Goal: Task Accomplishment & Management: Complete application form

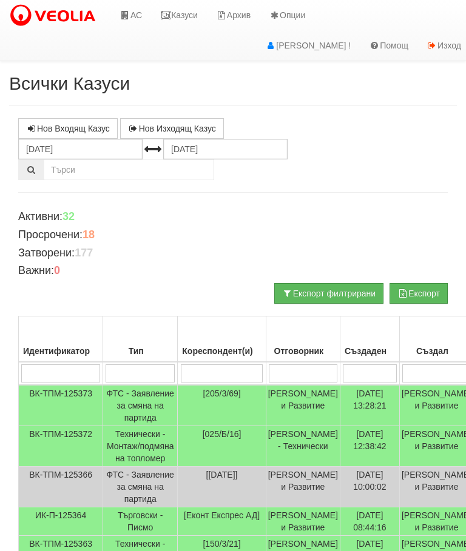
click at [123, 16] on icon at bounding box center [124, 15] width 11 height 8
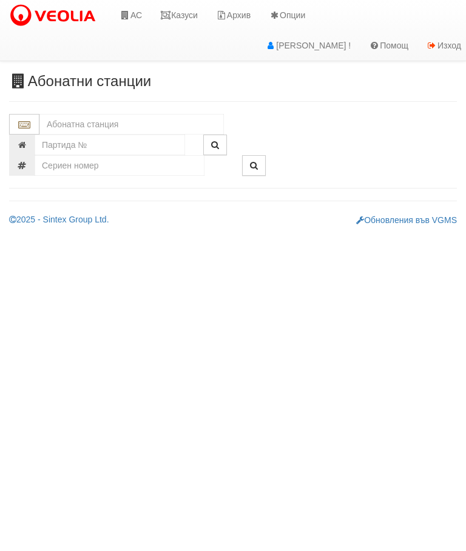
click at [78, 110] on div "Абонатни станции" at bounding box center [233, 149] width 466 height 153
click at [67, 118] on input "text" at bounding box center [131, 124] width 184 height 21
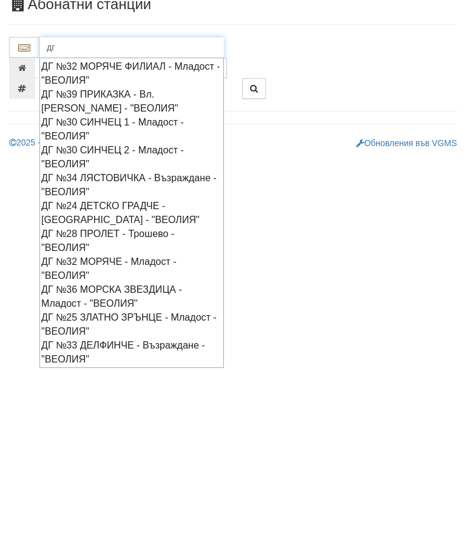
click at [90, 192] on div "ДГ №30 СИНЧЕЦ 1 - Младост - "ВЕОЛИЯ"" at bounding box center [131, 206] width 181 height 28
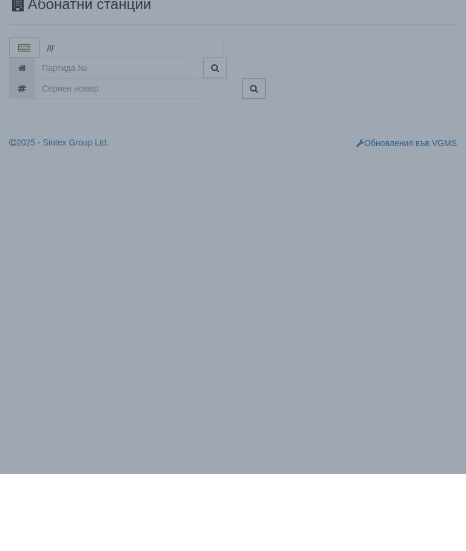
type input "ДГ №30 СИНЧЕЦ 1 - Младост - "ВЕОЛИЯ""
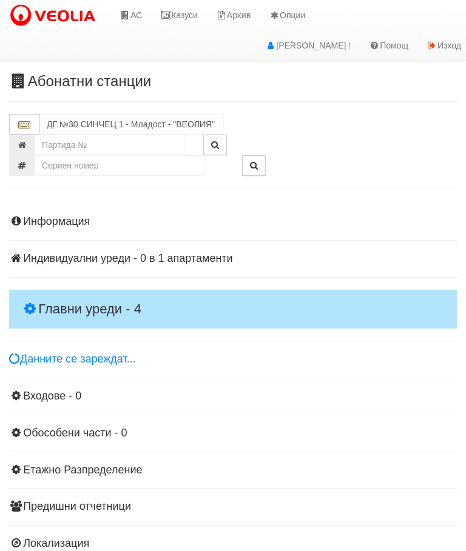
click at [45, 297] on h4 "Главни уреди - 4" at bounding box center [233, 309] width 448 height 39
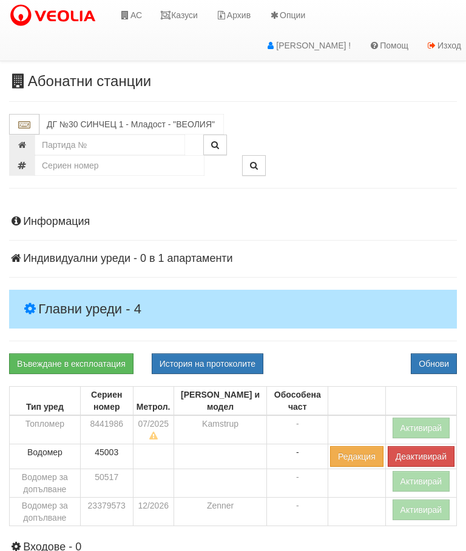
click at [49, 360] on link "Въвеждане в експлоатация" at bounding box center [71, 364] width 124 height 21
click at [440, 363] on button "Обнови" at bounding box center [434, 364] width 46 height 21
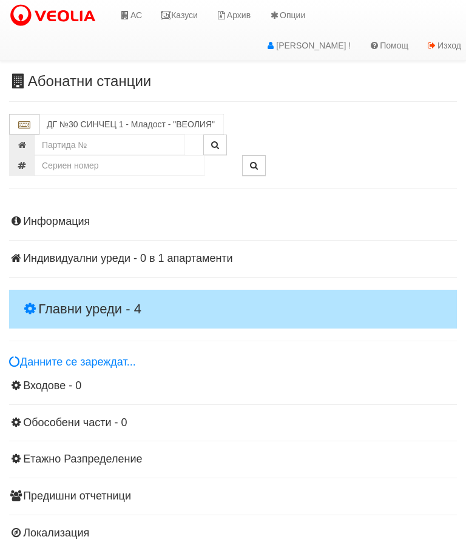
click at [46, 290] on h4 "Главни уреди - 4" at bounding box center [233, 309] width 448 height 39
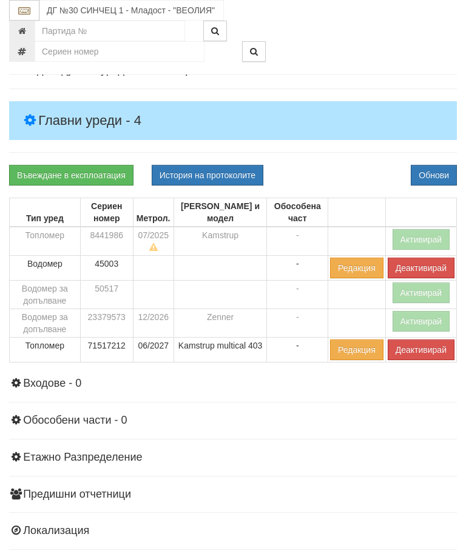
scroll to position [234, 0]
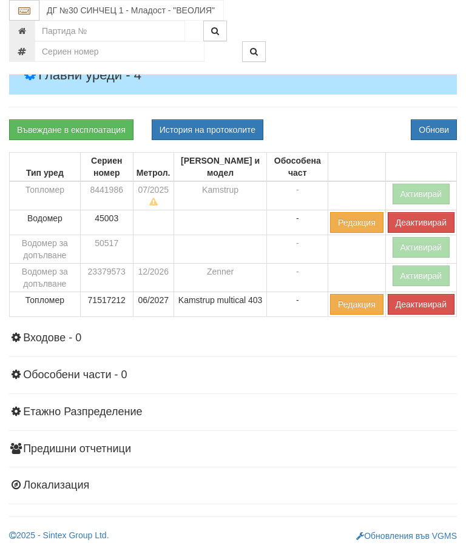
click at [229, 127] on button "История на протоколите" at bounding box center [208, 129] width 112 height 21
select select "10"
select select "1"
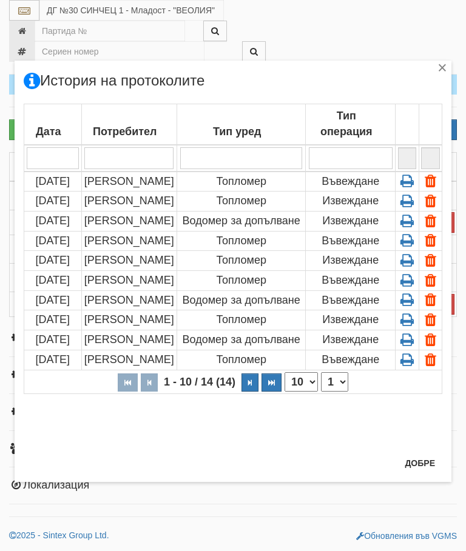
click at [409, 176] on icon at bounding box center [406, 180] width 19 height 11
click at [412, 179] on icon at bounding box center [406, 180] width 19 height 11
click at [440, 64] on div "×" at bounding box center [442, 70] width 12 height 12
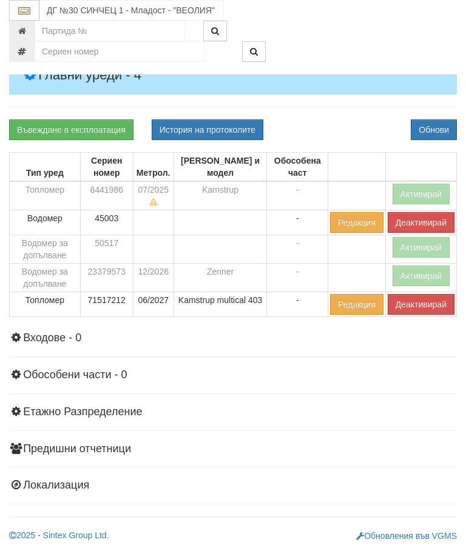
click at [213, 129] on button "История на протоколите" at bounding box center [208, 129] width 112 height 21
select select "10"
select select "1"
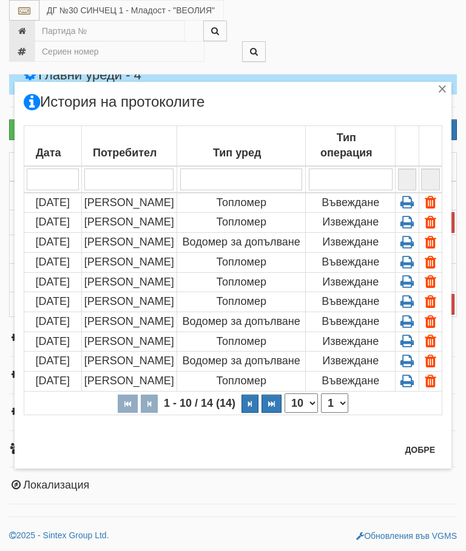
click at [412, 201] on icon at bounding box center [406, 201] width 19 height 11
click at [415, 459] on button "Добре" at bounding box center [419, 449] width 45 height 19
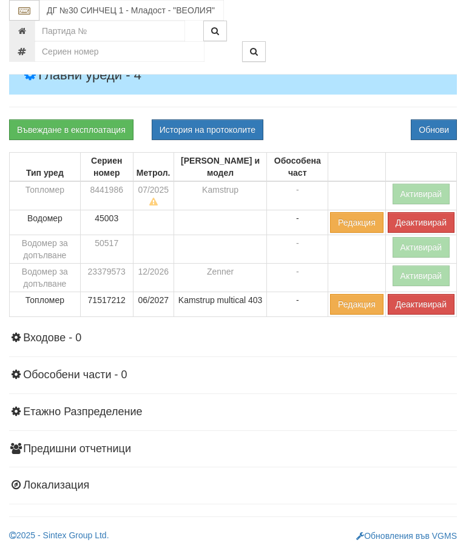
click at [233, 129] on button "История на протоколите" at bounding box center [208, 129] width 112 height 21
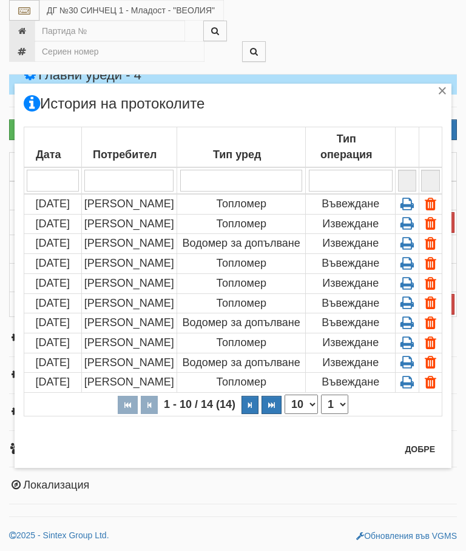
click at [404, 201] on icon at bounding box center [406, 203] width 19 height 11
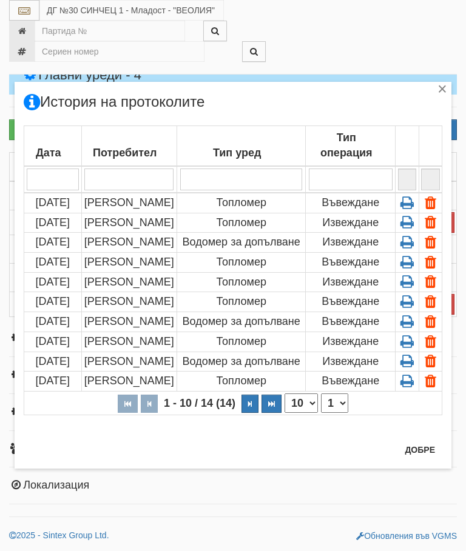
click at [438, 93] on div "×" at bounding box center [442, 91] width 12 height 12
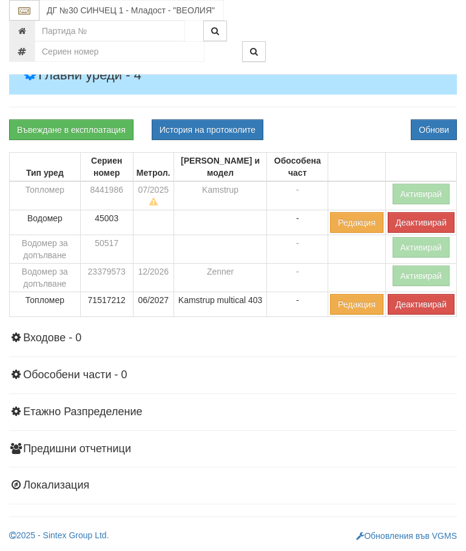
click at [243, 122] on button "История на протоколите" at bounding box center [208, 129] width 112 height 21
select select "10"
select select "1"
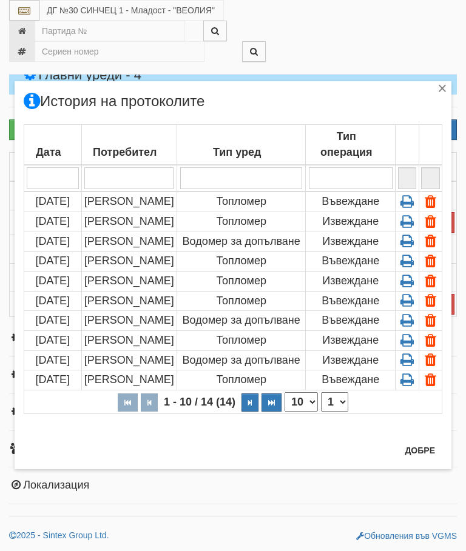
click at [403, 197] on icon at bounding box center [406, 201] width 19 height 11
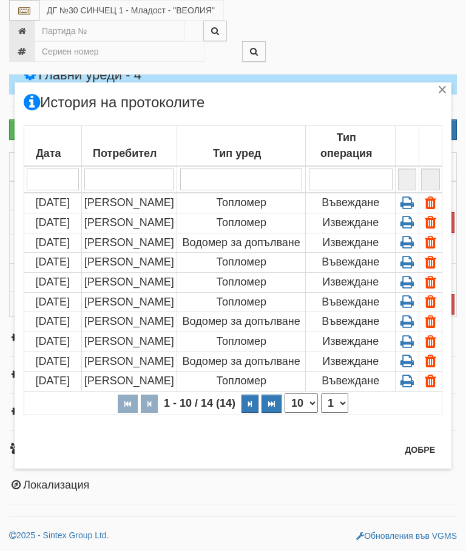
click at [438, 89] on div "×" at bounding box center [442, 92] width 12 height 12
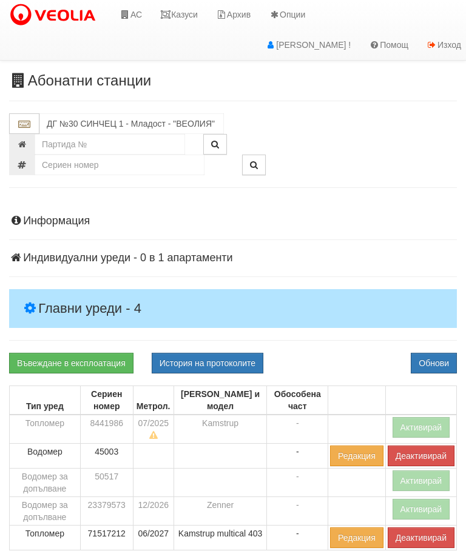
scroll to position [0, 0]
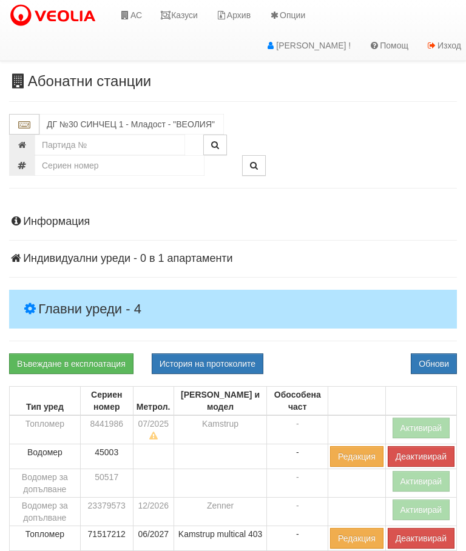
click at [178, 22] on link "Казуси" at bounding box center [179, 15] width 56 height 30
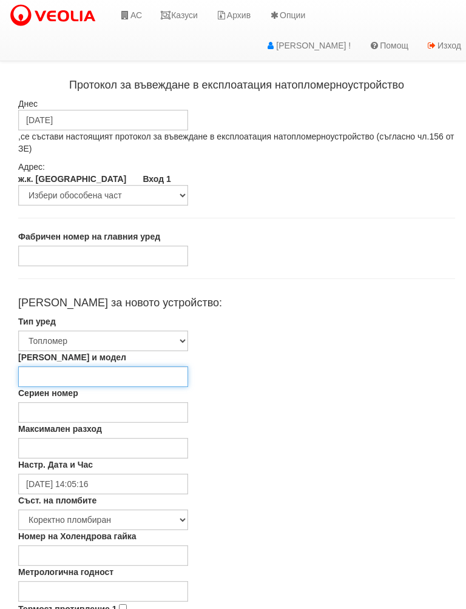
click at [65, 378] on input "[PERSON_NAME] и модел" at bounding box center [103, 376] width 170 height 21
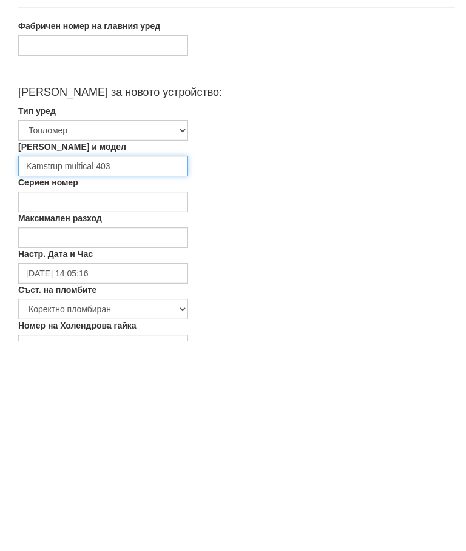
type input "Kamstrup multical 403"
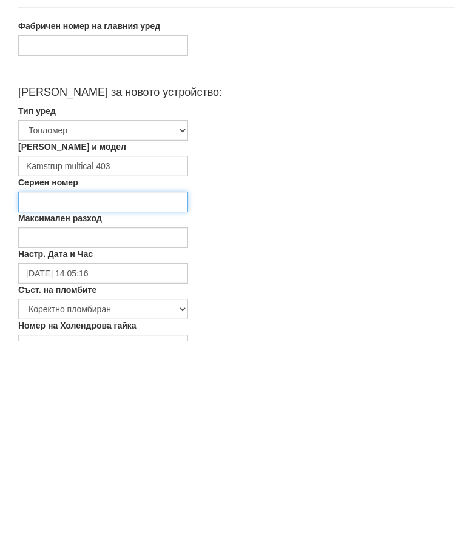
click at [59, 402] on input "Сериен номер" at bounding box center [103, 412] width 170 height 21
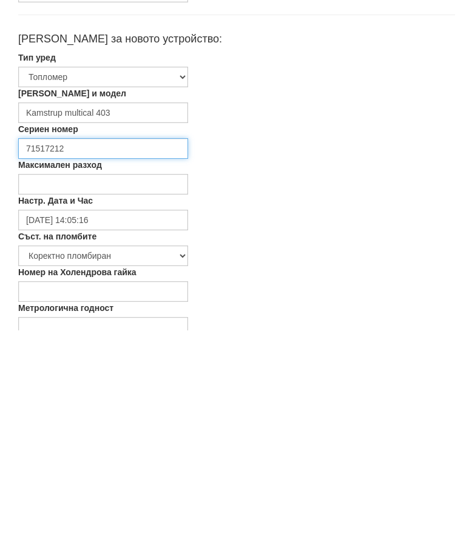
type input "71517212"
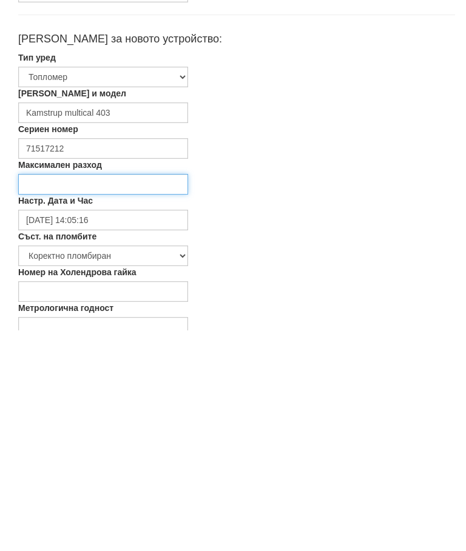
click at [55, 395] on input "Максимален разход" at bounding box center [103, 405] width 170 height 21
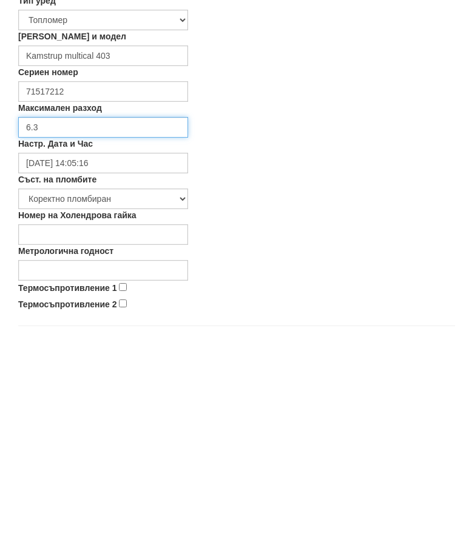
scroll to position [102, 0]
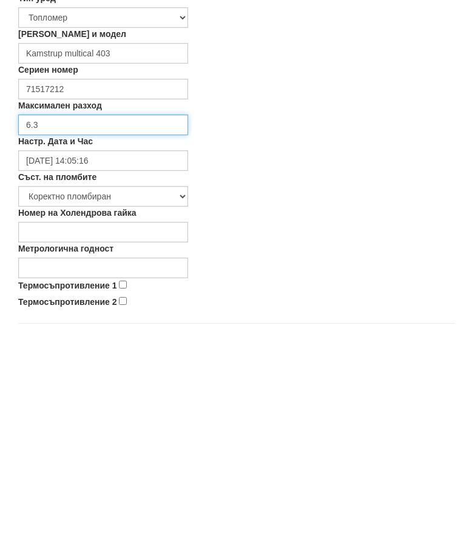
type input "6.3"
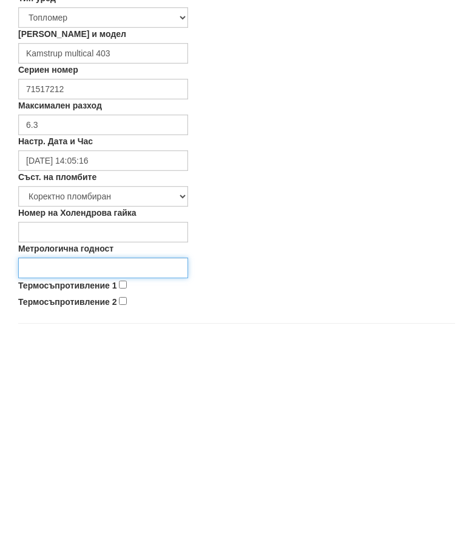
click at [56, 478] on input "Метрологична годност" at bounding box center [103, 488] width 170 height 21
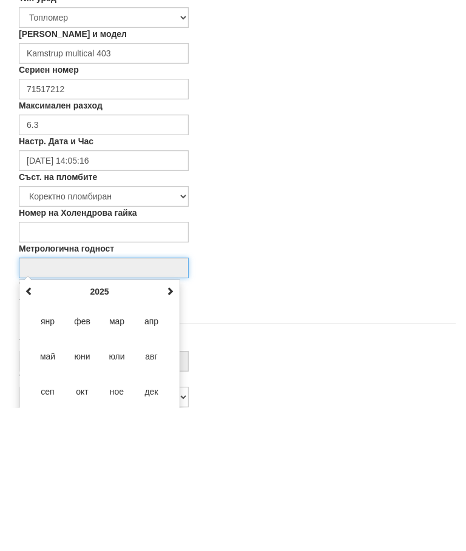
scroll to position [181, 3]
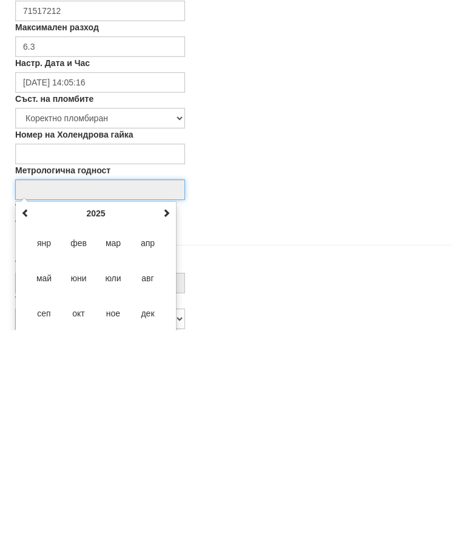
click at [80, 483] on span "юни" at bounding box center [78, 499] width 33 height 33
type input "06/2025"
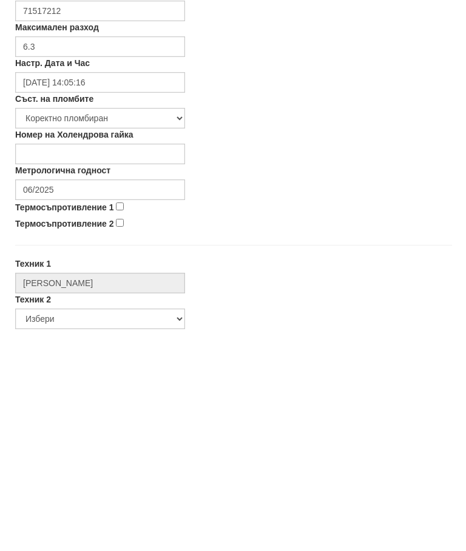
scroll to position [401, 3]
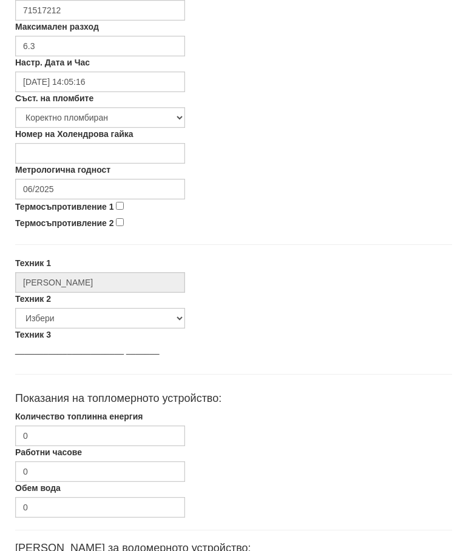
click at [122, 206] on input "Термосъпротивление 1" at bounding box center [120, 207] width 8 height 8
checkbox input "true"
click at [123, 221] on input "Термосъпротивление 2" at bounding box center [120, 223] width 8 height 8
checkbox input "true"
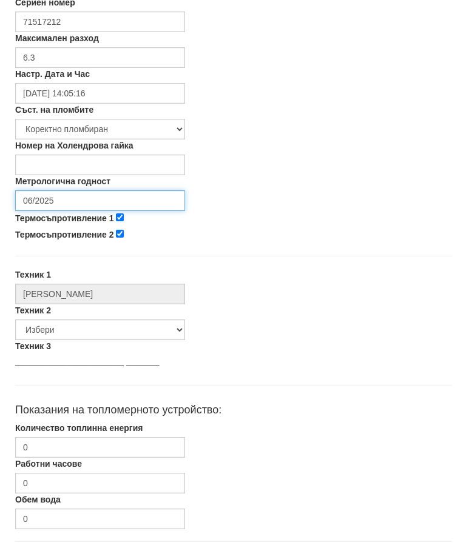
click at [69, 197] on input "06/2025" at bounding box center [100, 200] width 170 height 21
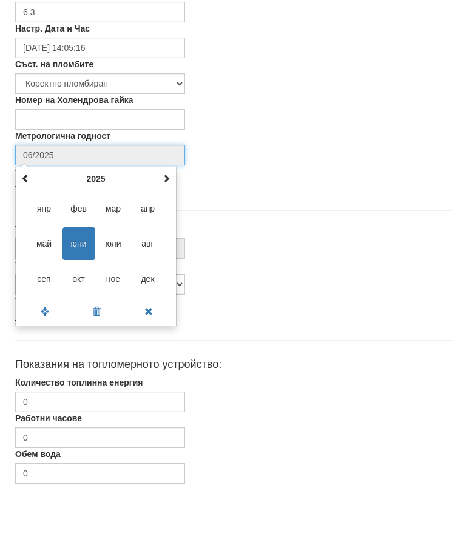
click at [160, 215] on th at bounding box center [166, 224] width 15 height 18
click at [163, 220] on span at bounding box center [166, 224] width 8 height 8
click at [77, 273] on span "юни" at bounding box center [78, 289] width 33 height 33
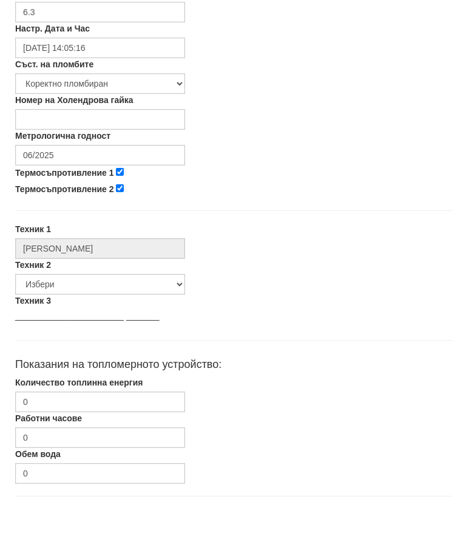
type input "06/2027"
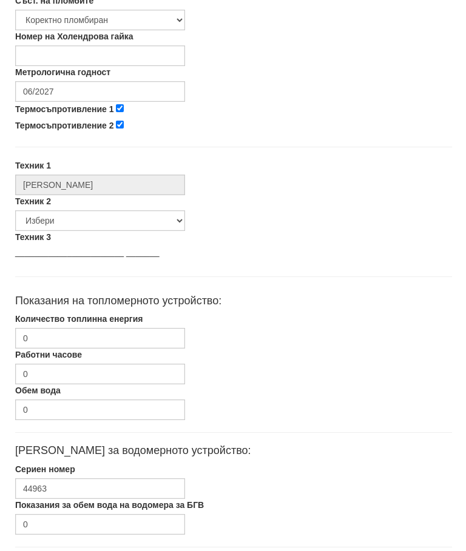
scroll to position [506, 3]
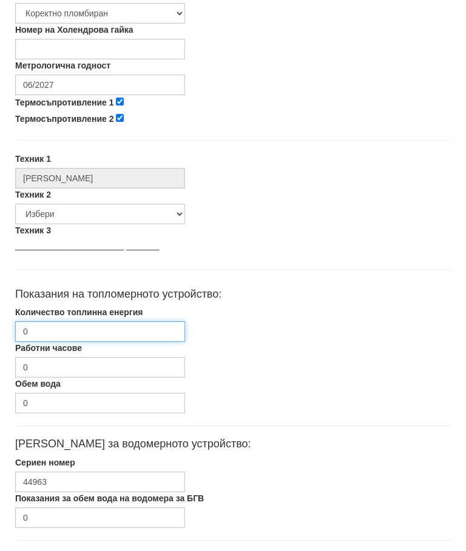
click at [85, 325] on input "0" at bounding box center [100, 332] width 170 height 21
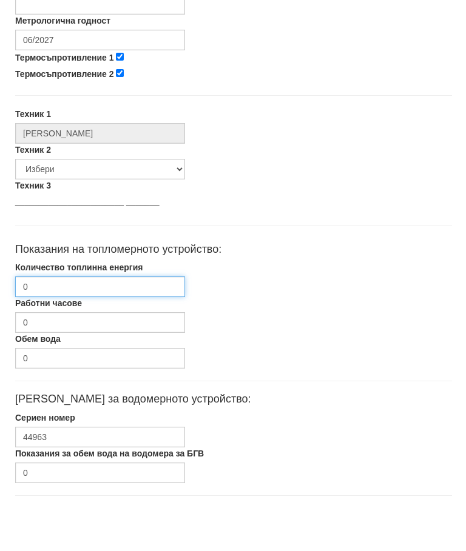
click at [67, 322] on input "0" at bounding box center [100, 332] width 170 height 21
click at [69, 322] on input "0" at bounding box center [100, 332] width 170 height 21
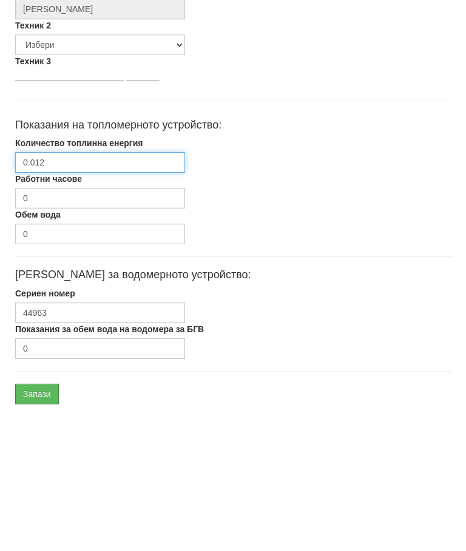
scroll to position [542, 3]
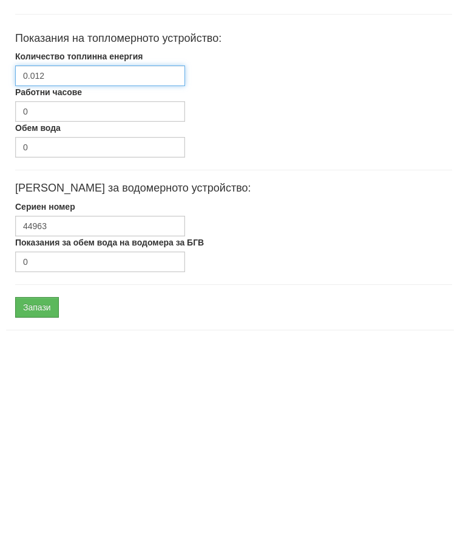
type input "0.012"
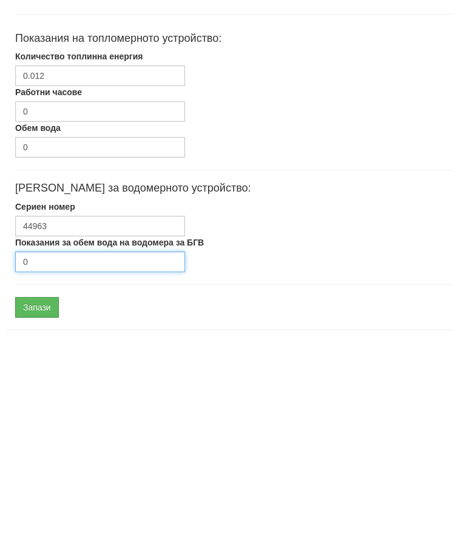
click at [69, 472] on input "0" at bounding box center [100, 482] width 170 height 21
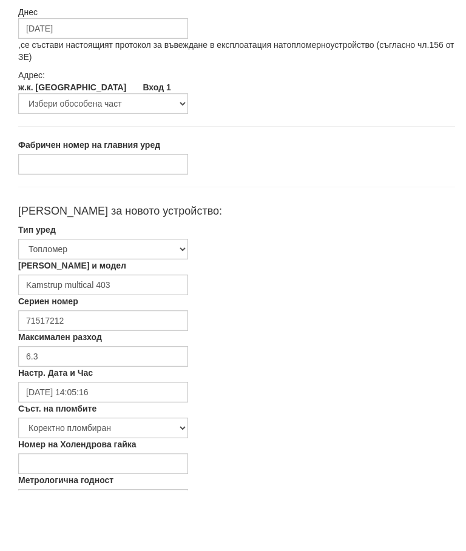
scroll to position [27, 0]
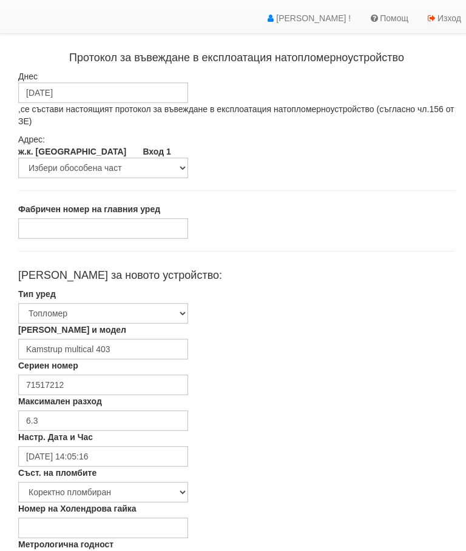
type input "2103"
click at [154, 163] on select "Избери обособена част" at bounding box center [103, 168] width 170 height 21
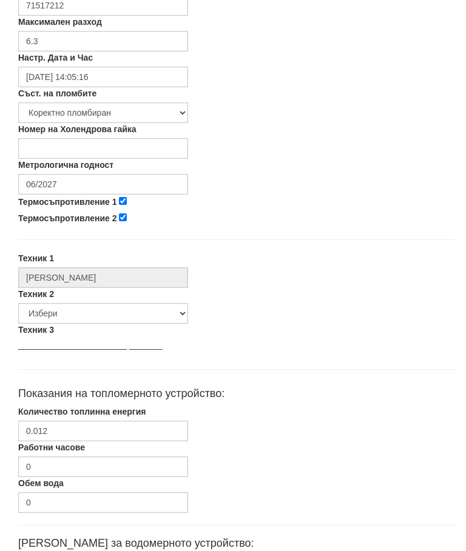
scroll to position [407, 0]
click at [73, 312] on select "Избери Недко Тодоров Дончо Дончев Георги Колчаков Илиян Любчев Христо Пенев Све…" at bounding box center [103, 313] width 170 height 21
select select "00edca61-3213-4907-8f06-caa3b664f058"
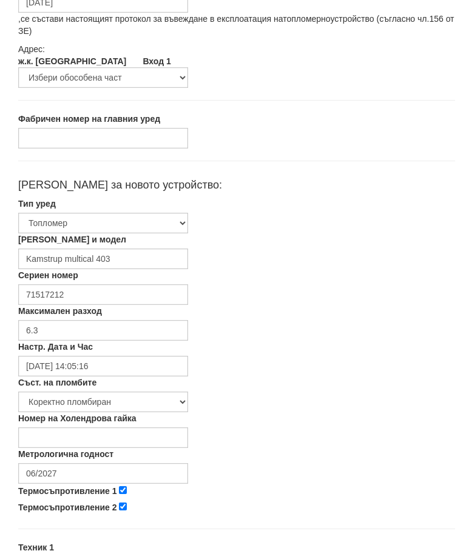
scroll to position [118, 0]
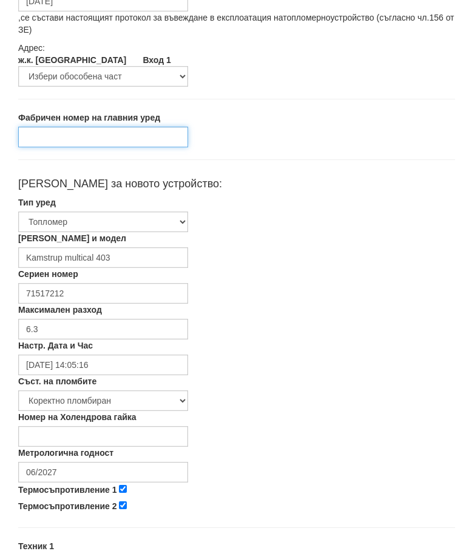
click at [48, 133] on input "text" at bounding box center [103, 137] width 170 height 21
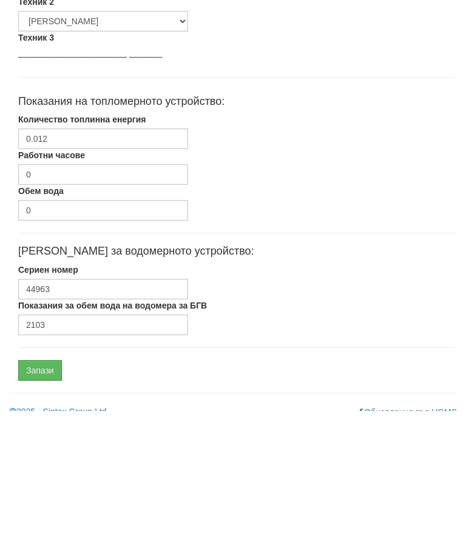
scroll to position [575, 0]
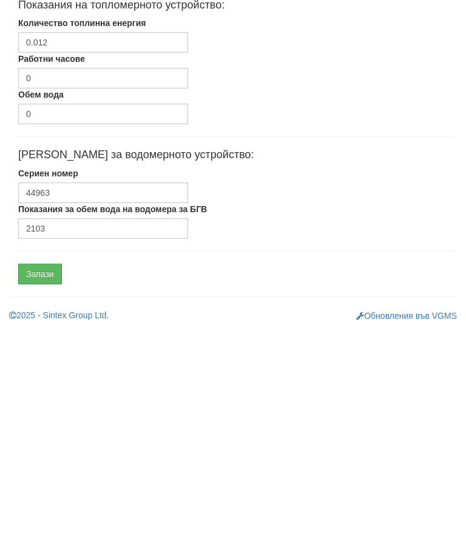
click at [39, 485] on input "Запази" at bounding box center [40, 495] width 44 height 21
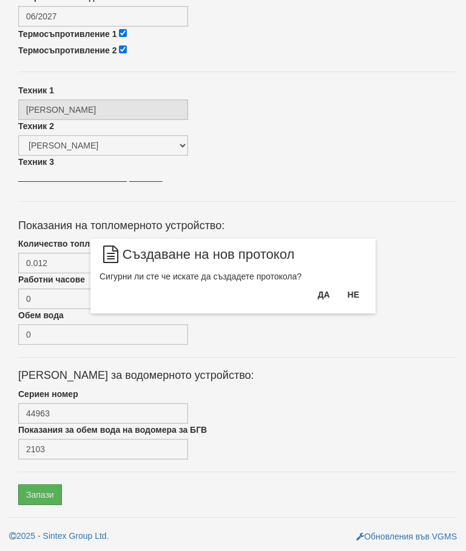
click at [325, 297] on button "Да" at bounding box center [323, 294] width 27 height 19
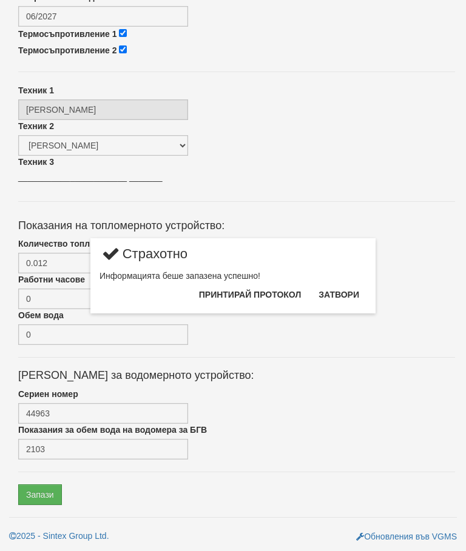
click at [344, 297] on button "Затвори" at bounding box center [338, 294] width 55 height 19
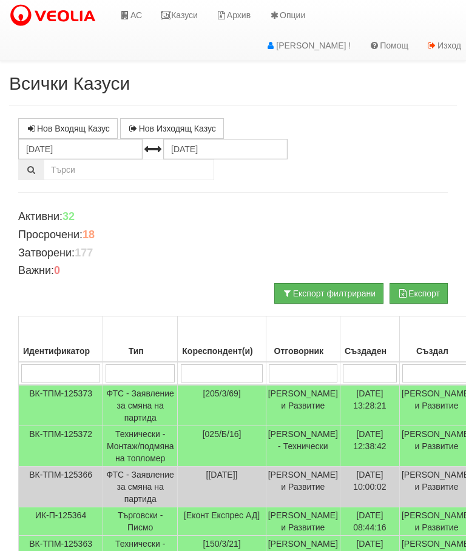
click at [180, 11] on link "Казуси" at bounding box center [179, 15] width 56 height 30
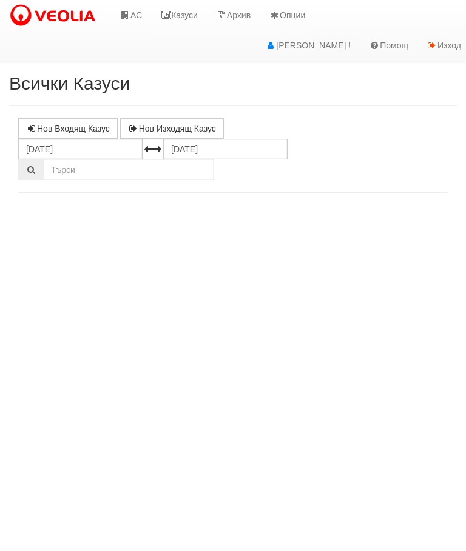
select select "10"
select select "1"
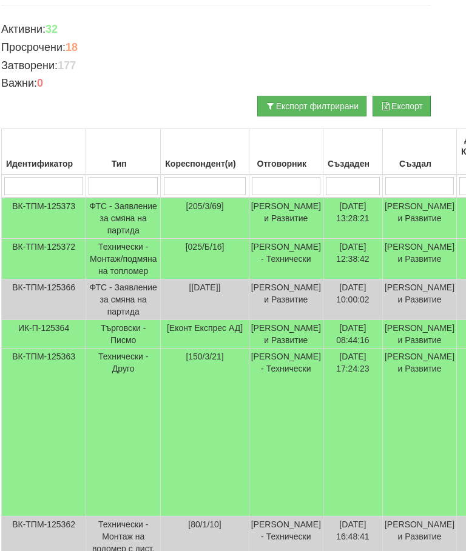
scroll to position [187, 17]
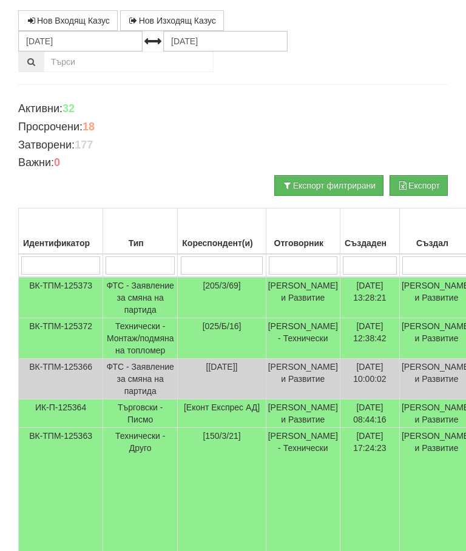
click at [292, 267] on input "search" at bounding box center [303, 266] width 69 height 18
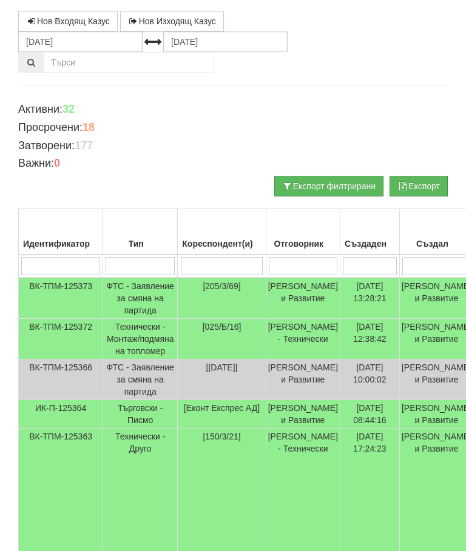
type input "С"
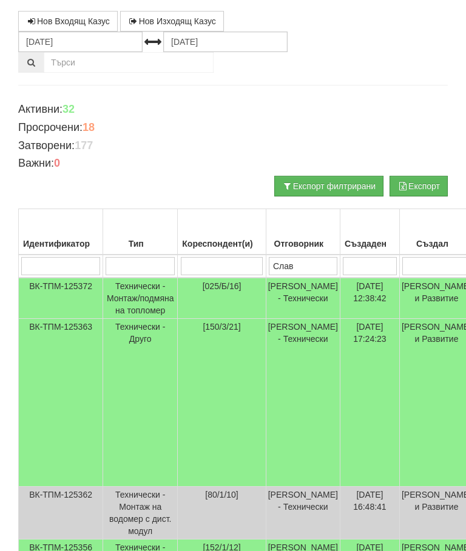
type input "Слави"
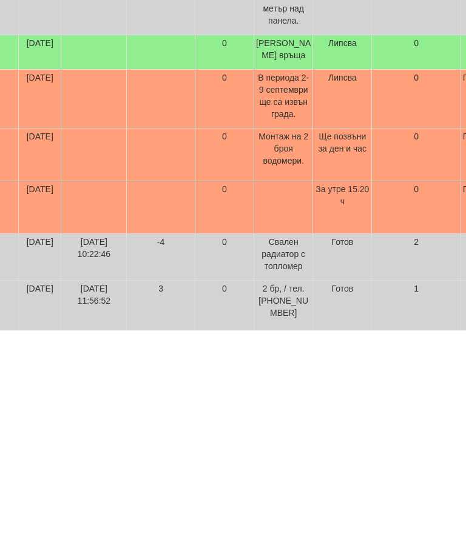
scroll to position [253, 0]
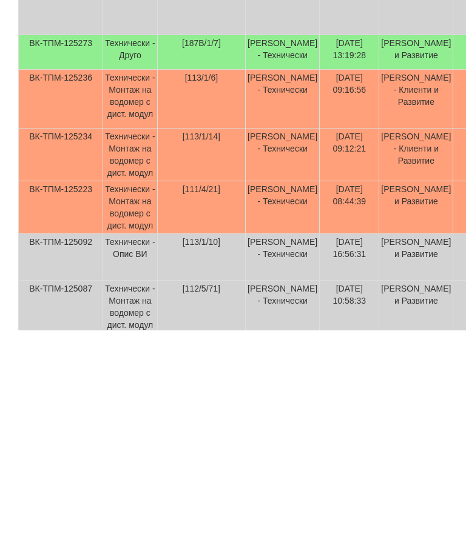
type input "Слави"
click at [141, 256] on td "Технически - Друго" at bounding box center [130, 273] width 55 height 35
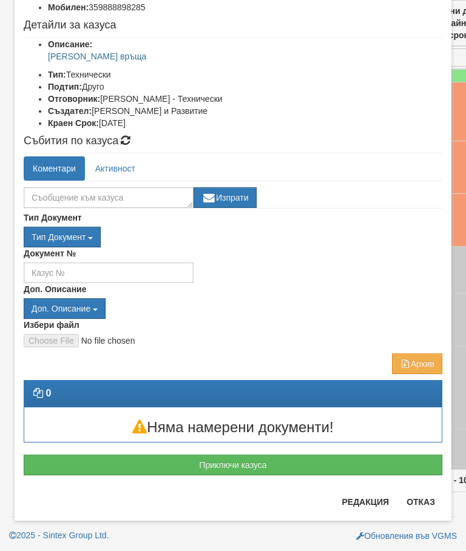
scroll to position [125, 0]
click at [426, 502] on button "Отказ" at bounding box center [420, 501] width 43 height 19
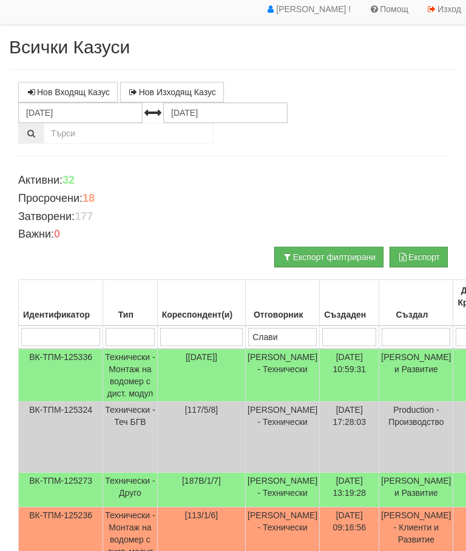
scroll to position [0, 0]
